Goal: Information Seeking & Learning: Learn about a topic

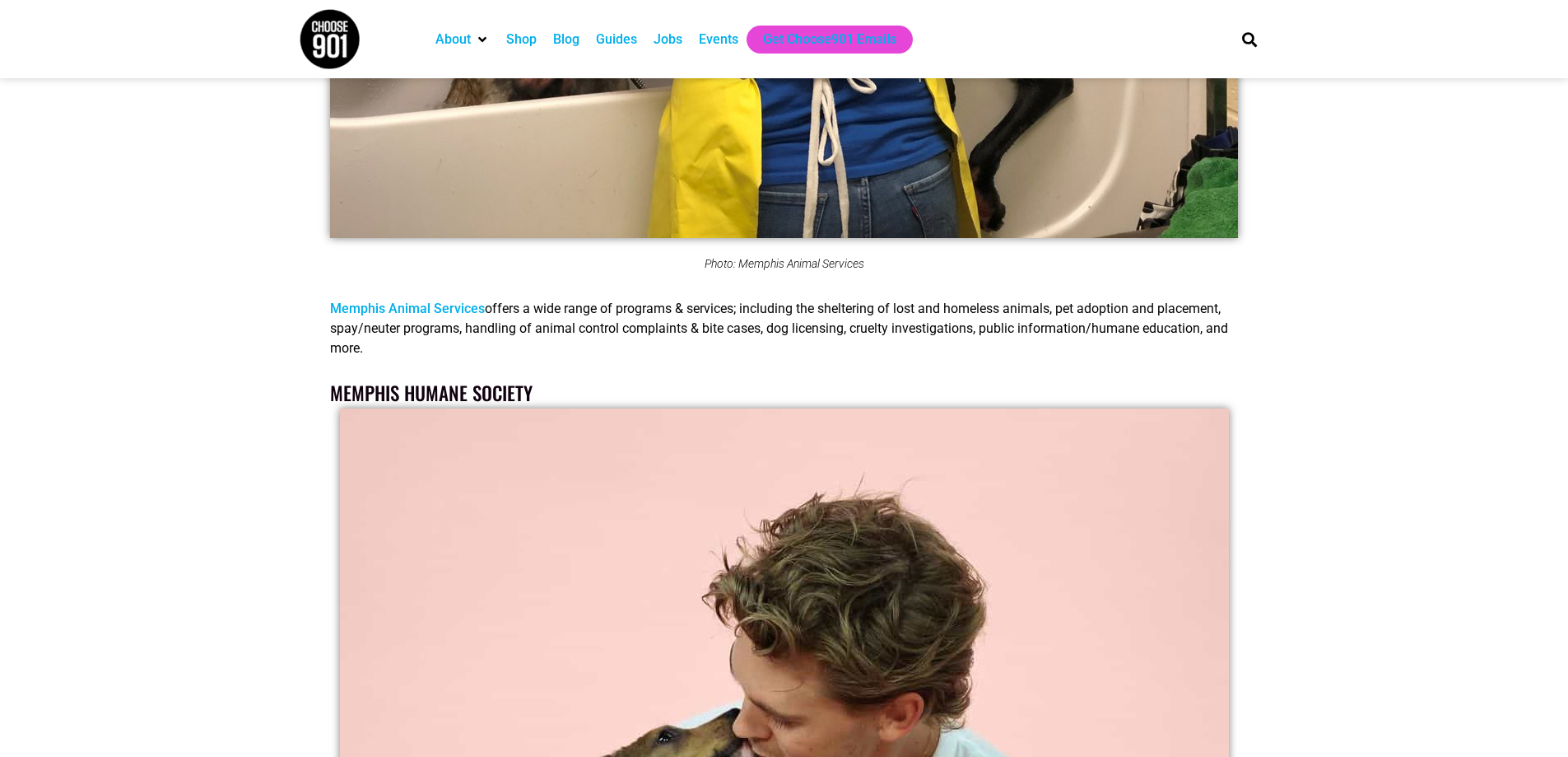
scroll to position [1729, 0]
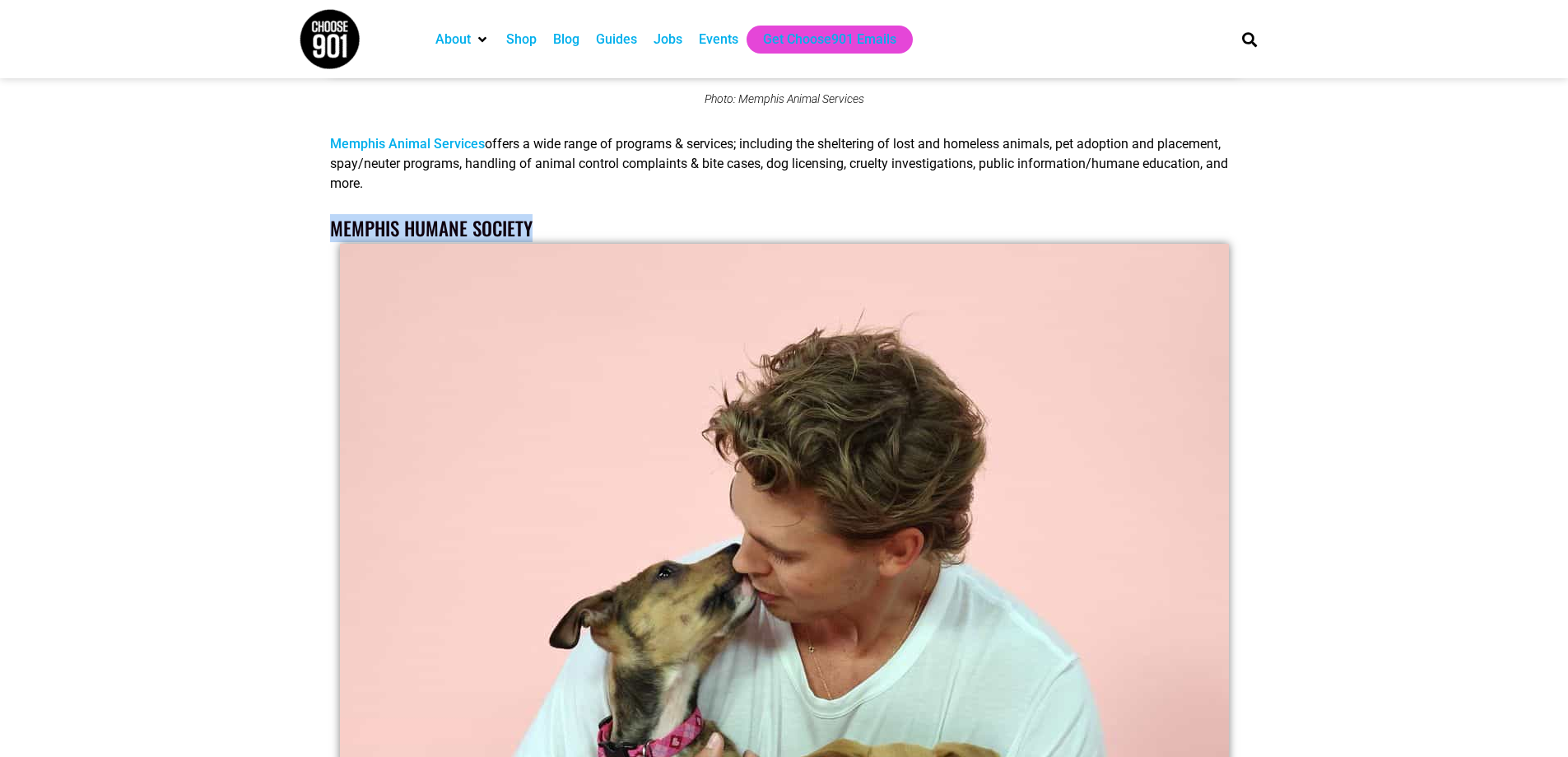
drag, startPoint x: 326, startPoint y: 229, endPoint x: 550, endPoint y: 236, distance: 224.1
copy link "Memphis Humane Society"
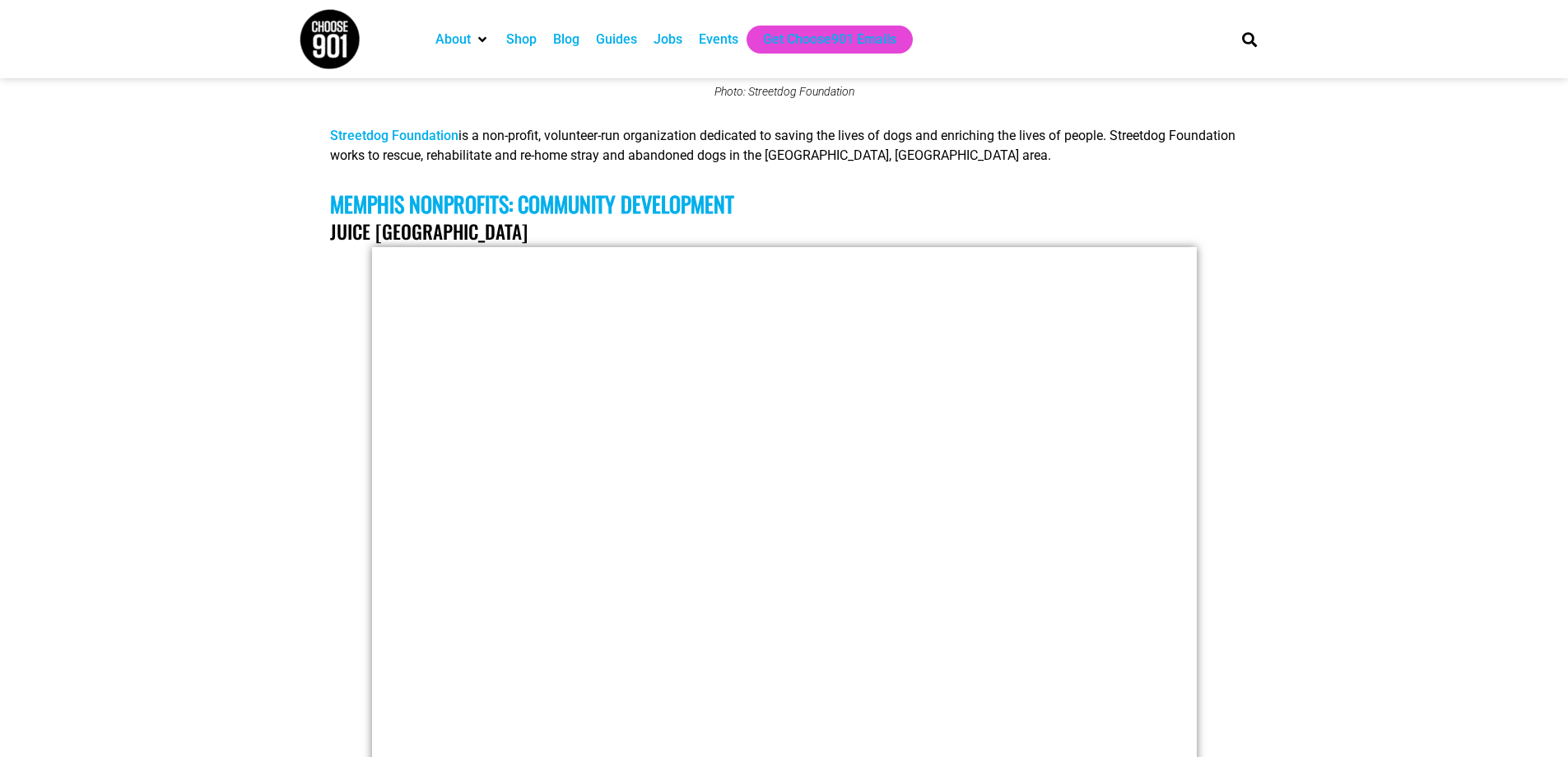
scroll to position [4282, 0]
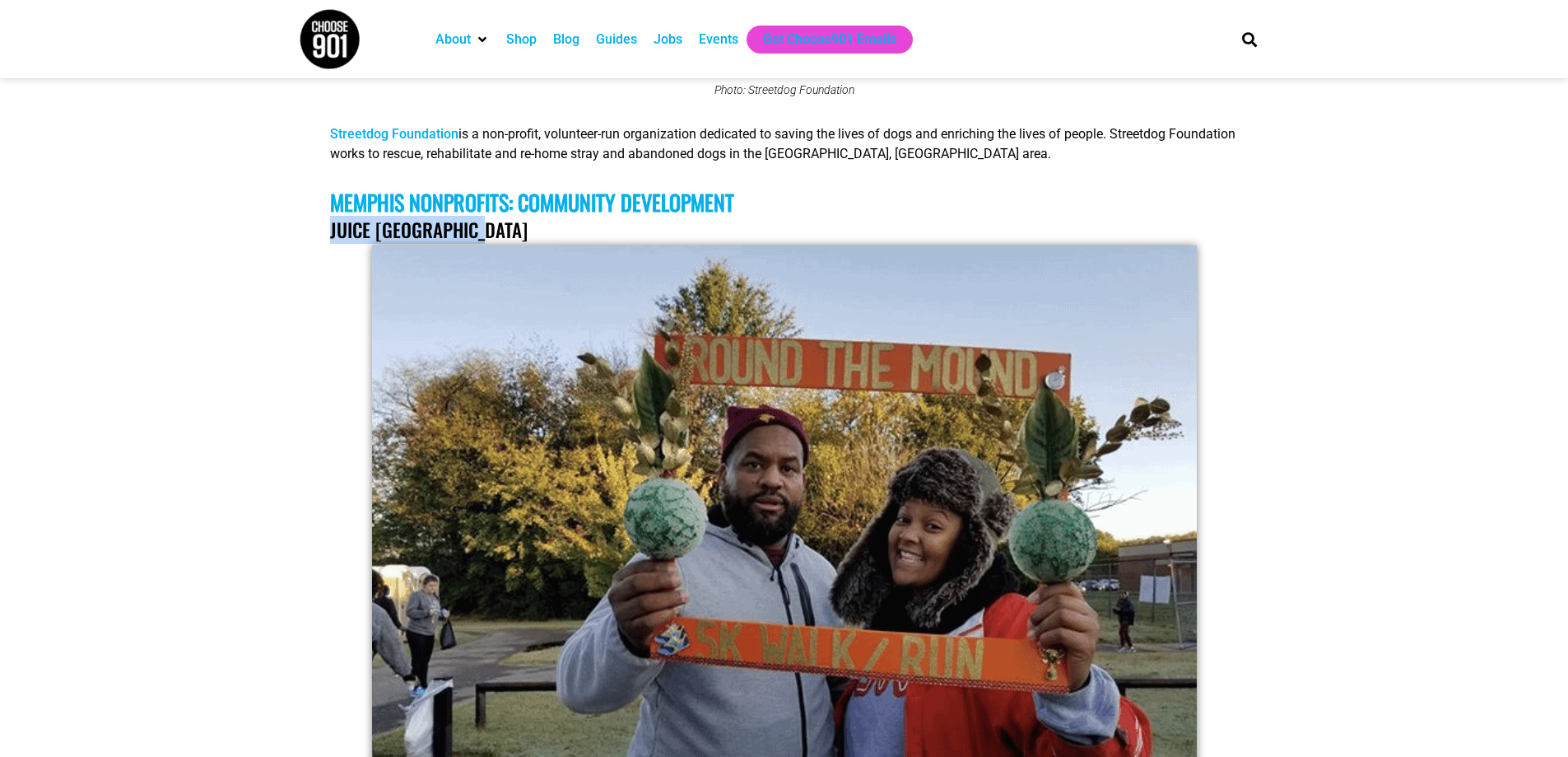
drag, startPoint x: 323, startPoint y: 233, endPoint x: 503, endPoint y: 237, distance: 180.0
copy link "Juice [GEOGRAPHIC_DATA]"
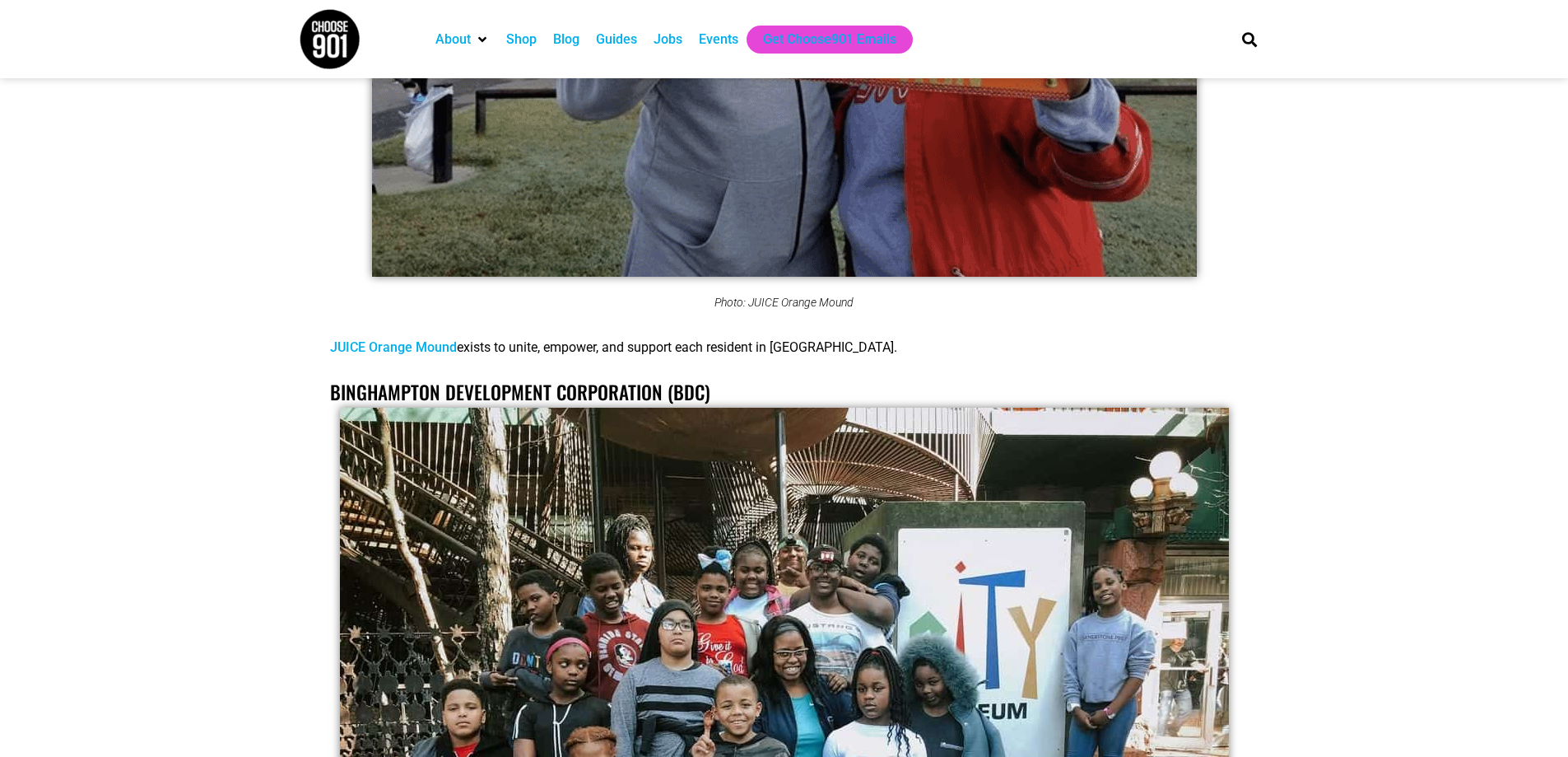
scroll to position [5105, 0]
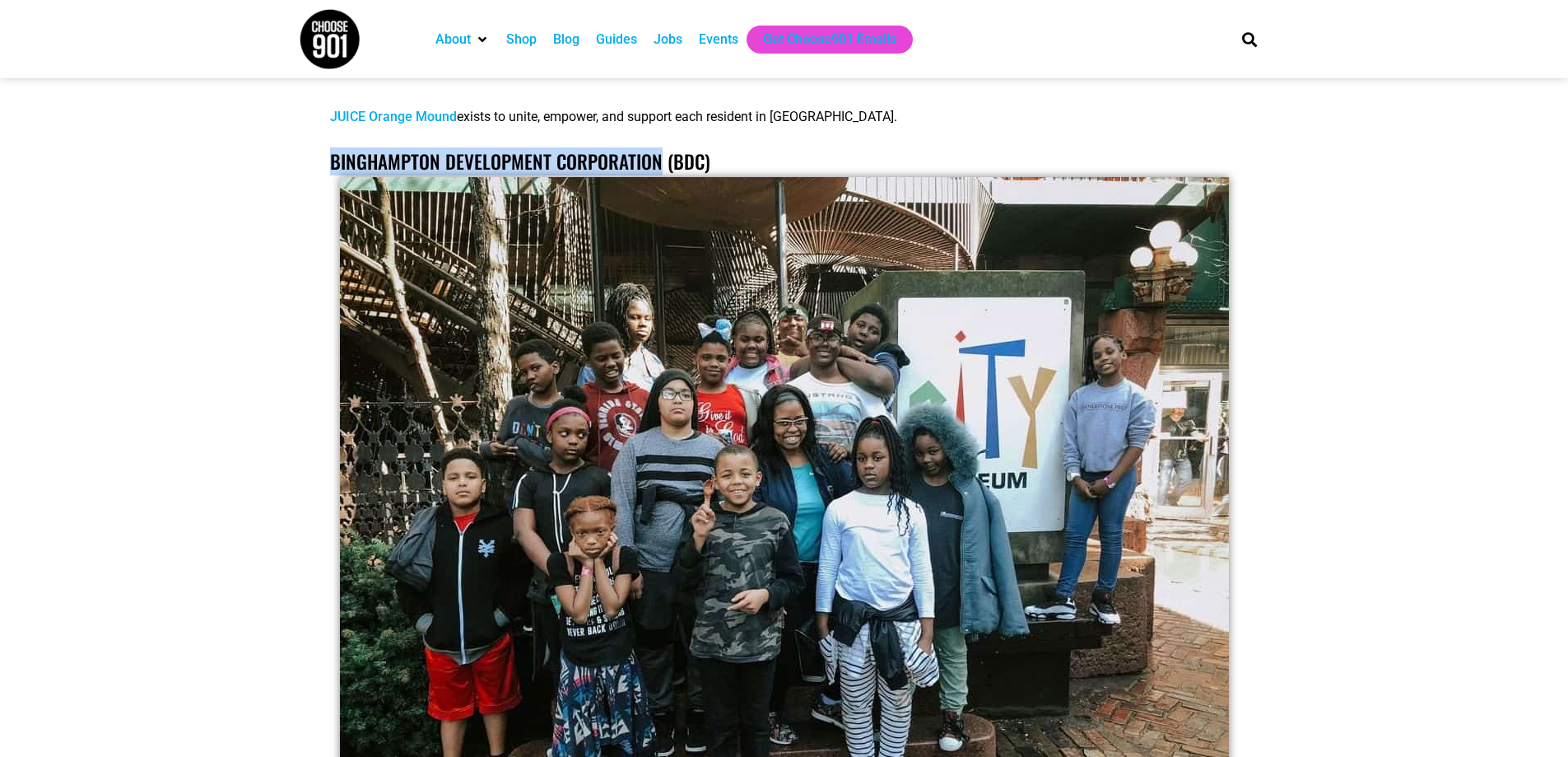
drag, startPoint x: 316, startPoint y: 156, endPoint x: 658, endPoint y: 149, distance: 342.1
copy link "Binghampton Development Corporation"
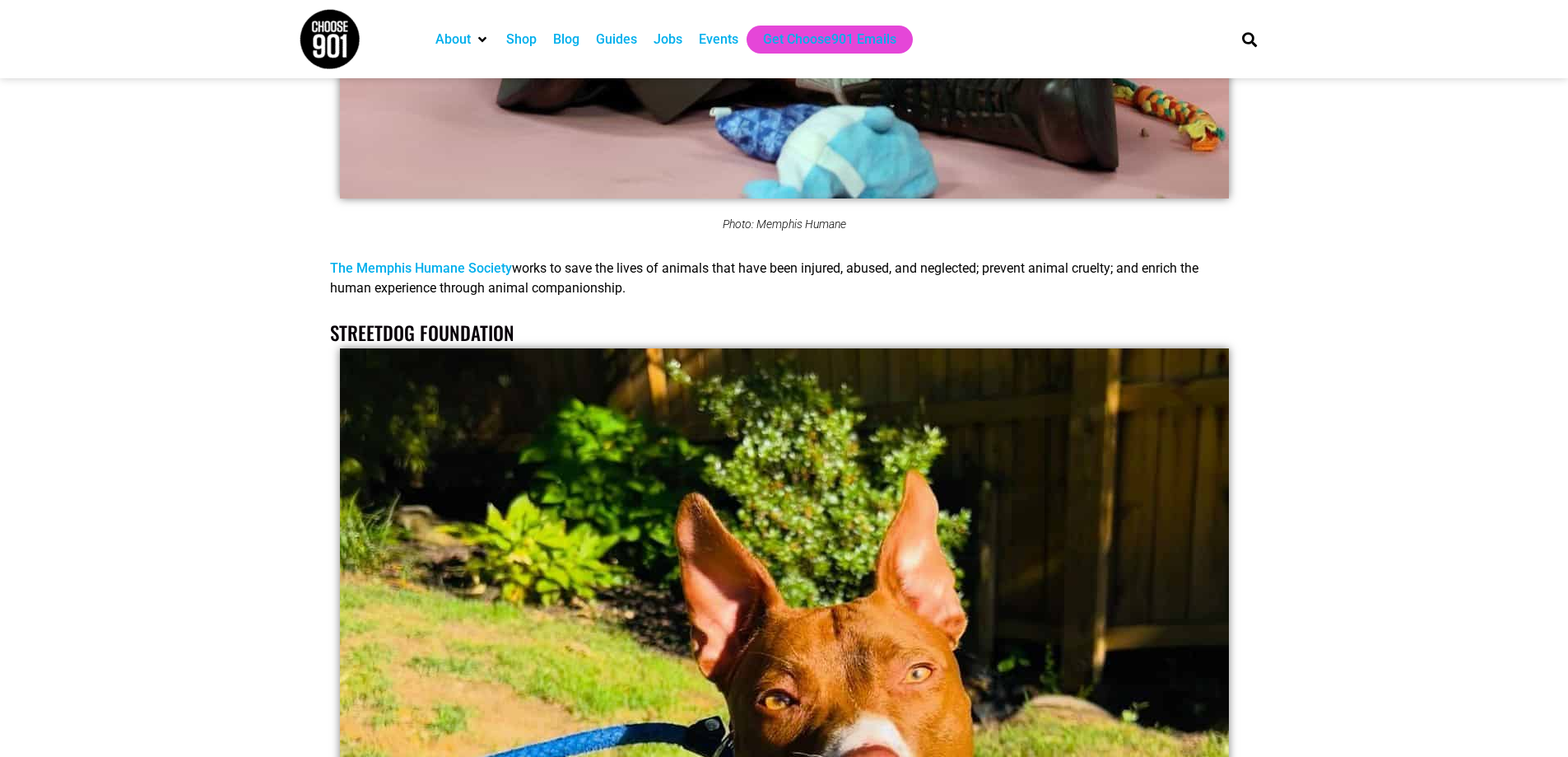
scroll to position [2882, 0]
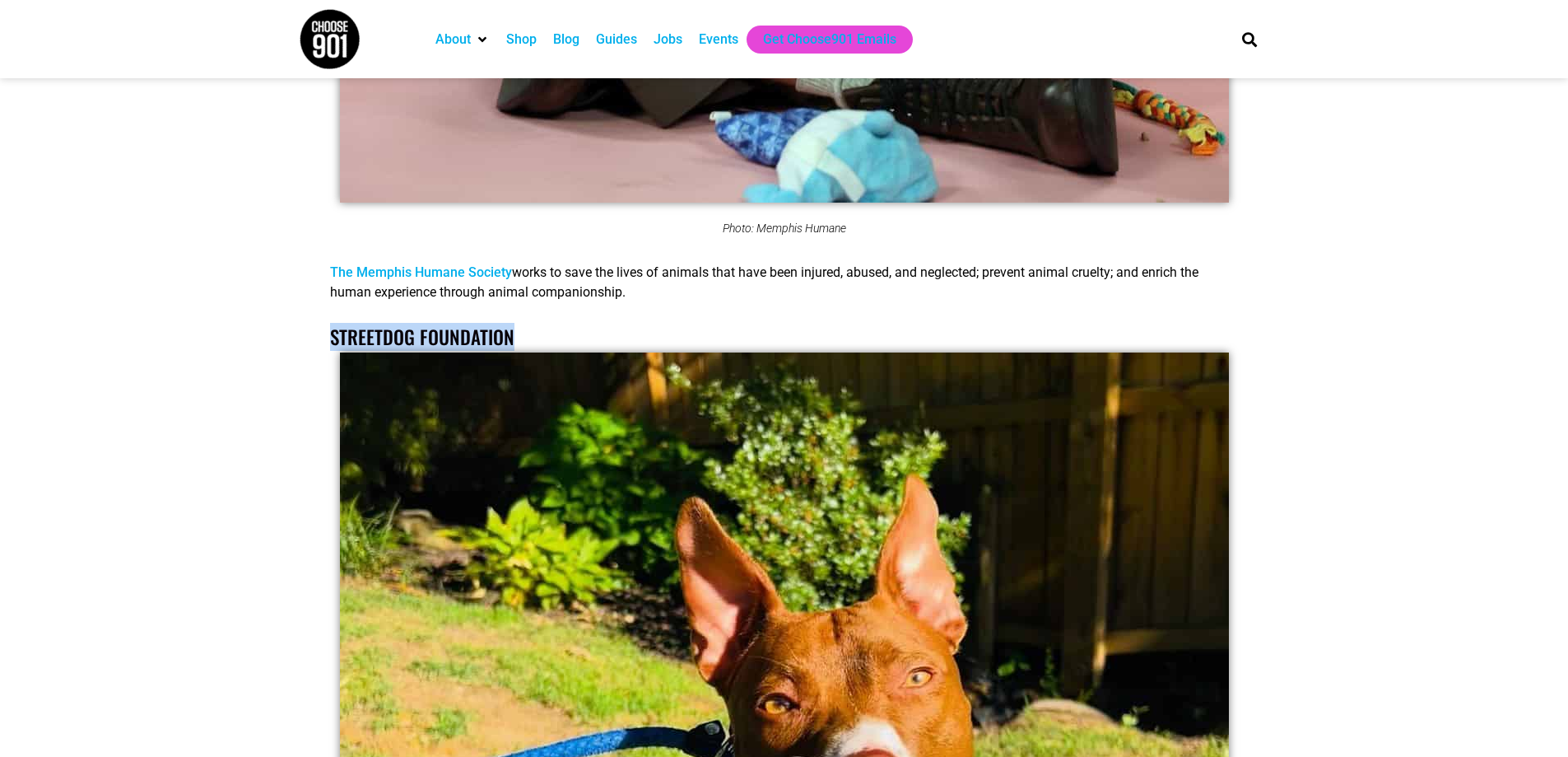
drag, startPoint x: 318, startPoint y: 333, endPoint x: 521, endPoint y: 354, distance: 204.1
copy div "Streetdog Foundation"
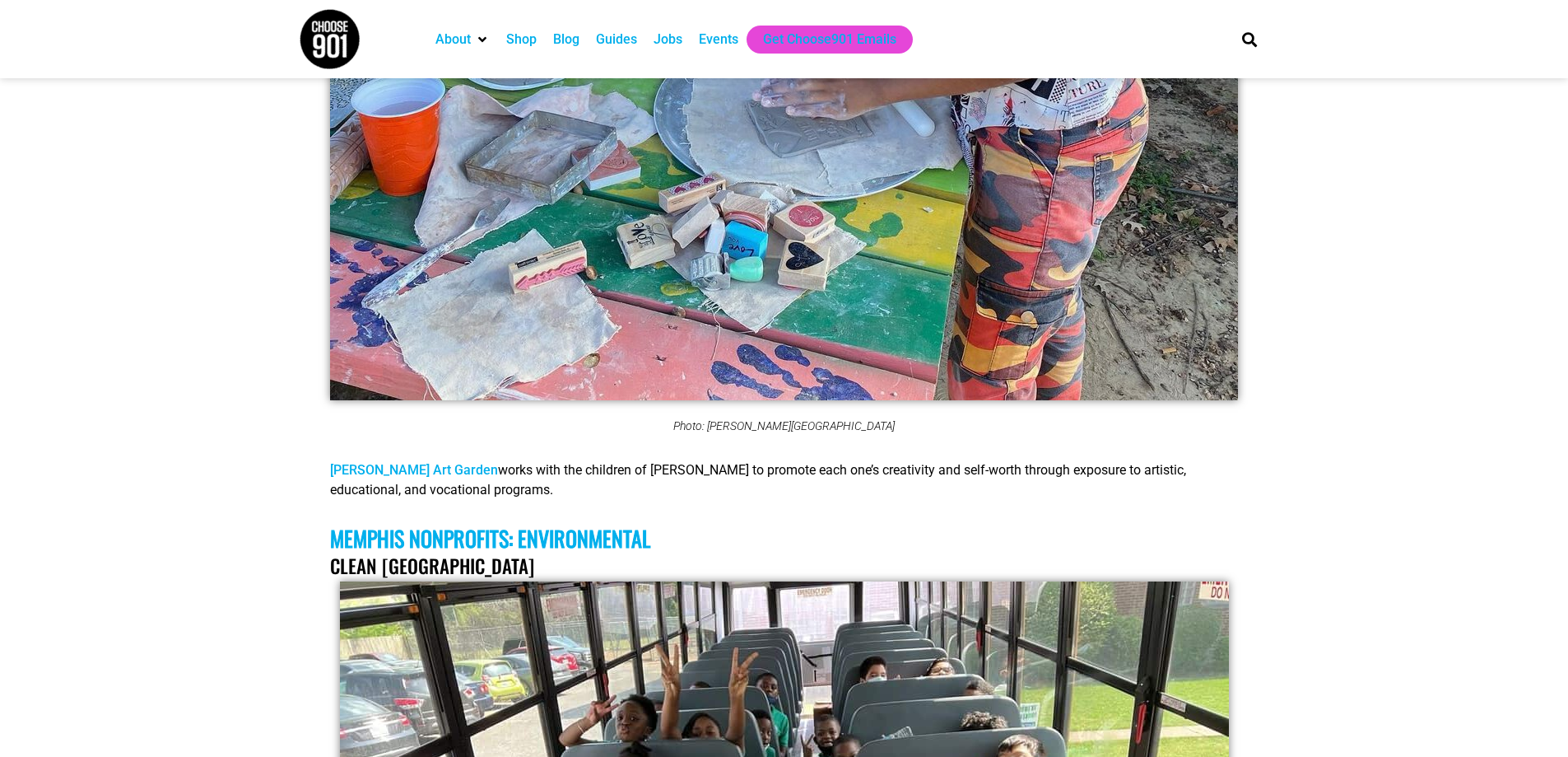
scroll to position [6833, 0]
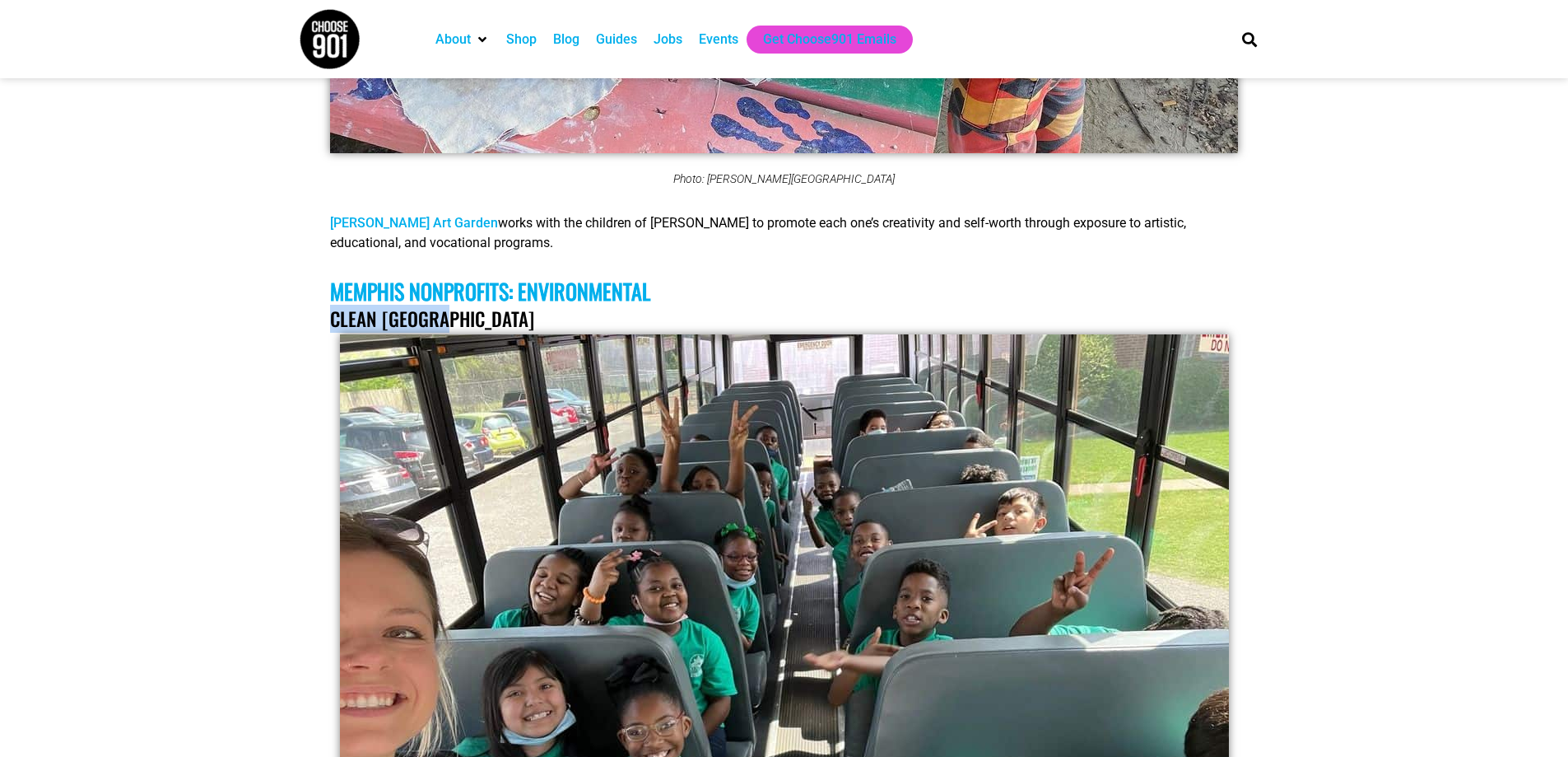
drag, startPoint x: 309, startPoint y: 305, endPoint x: 464, endPoint y: 312, distance: 155.2
copy link "Clean [GEOGRAPHIC_DATA]"
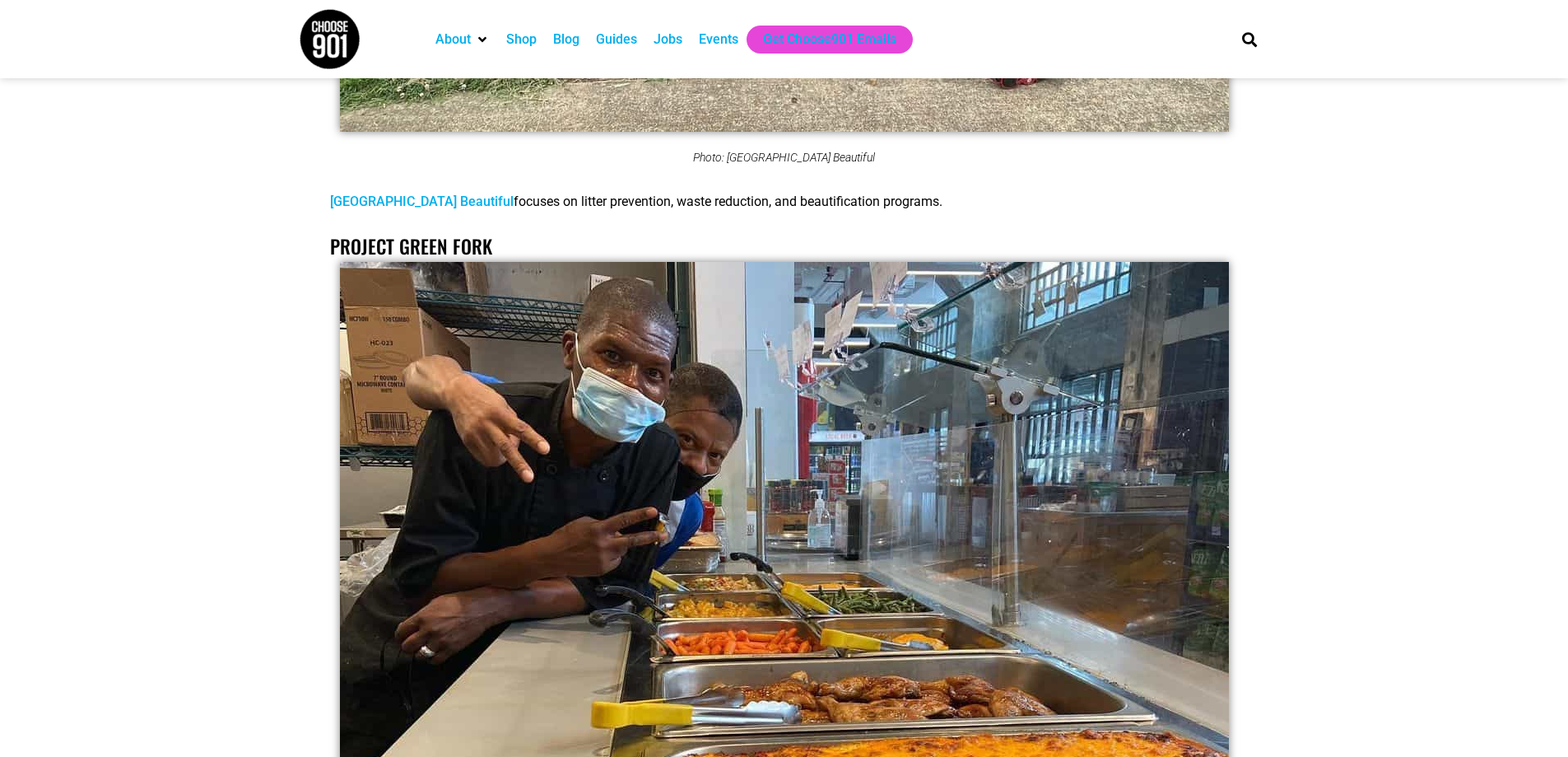
scroll to position [8480, 0]
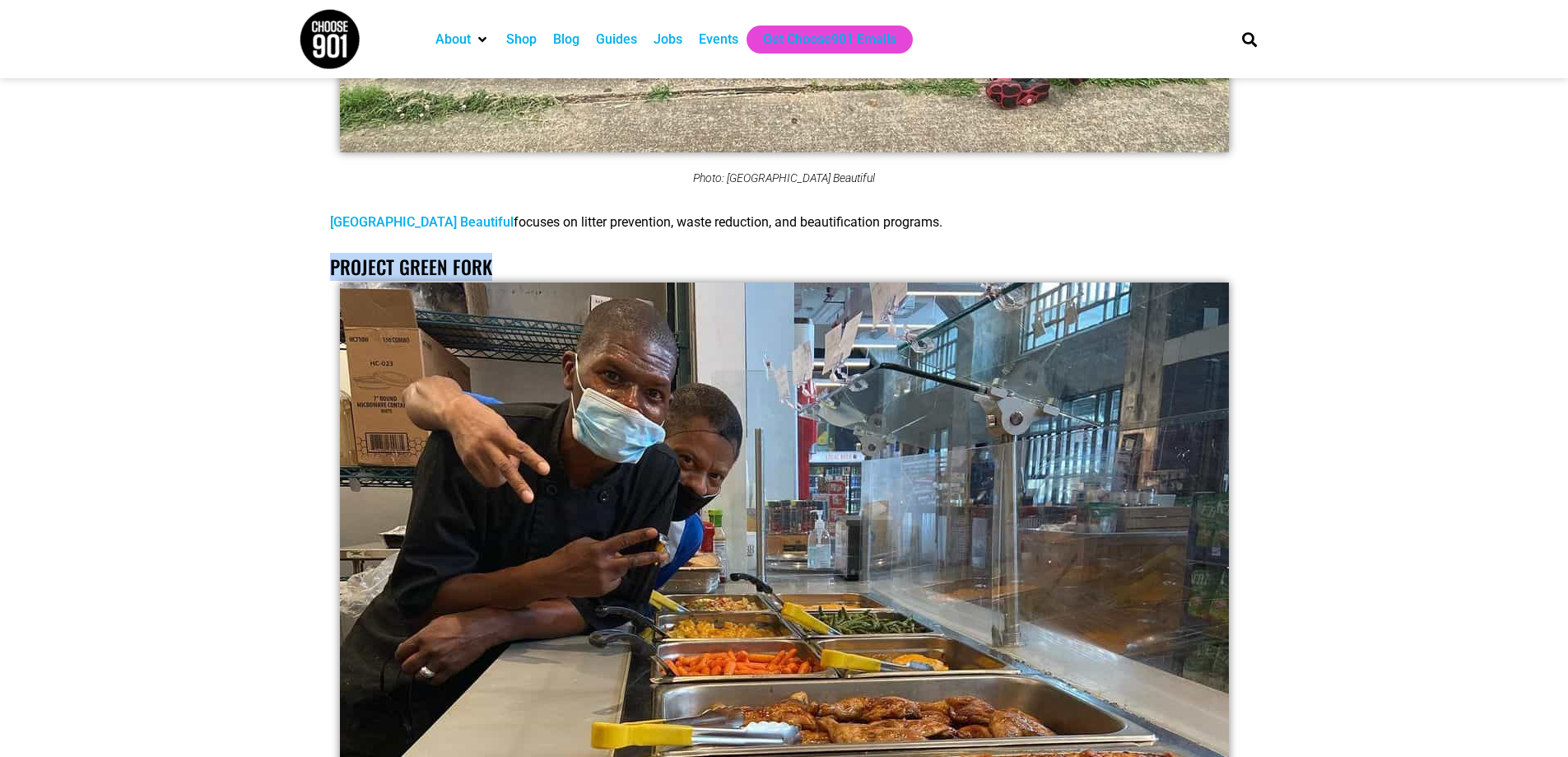
drag, startPoint x: 316, startPoint y: 262, endPoint x: 524, endPoint y: 248, distance: 208.5
copy link "Project Green Fork"
